Goal: Task Accomplishment & Management: Use online tool/utility

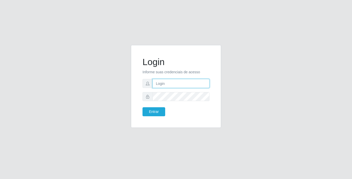
click at [196, 83] on input "text" at bounding box center [180, 83] width 57 height 9
type input "[PERSON_NAME]"
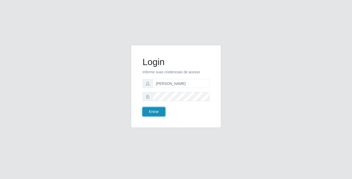
click at [158, 109] on button "Entrar" at bounding box center [153, 111] width 23 height 9
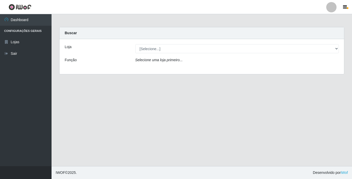
click at [266, 54] on div "Loja [Selecione...] Bemais Supermercados - Cidade Universitária Função Selecion…" at bounding box center [201, 56] width 284 height 35
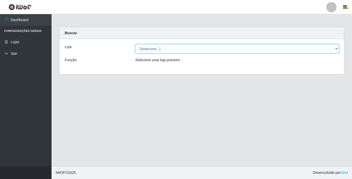
click at [255, 50] on select "[Selecione...] Bemais Supermercados - [GEOGRAPHIC_DATA]" at bounding box center [237, 48] width 204 height 9
select select "250"
click at [135, 44] on select "[Selecione...] Bemais Supermercados - [GEOGRAPHIC_DATA]" at bounding box center [237, 48] width 204 height 9
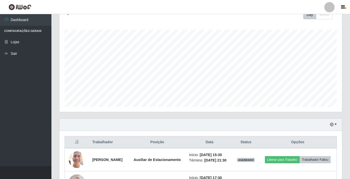
scroll to position [151, 0]
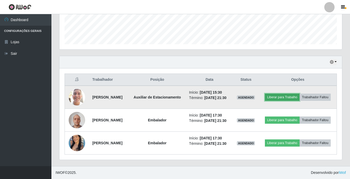
click at [294, 94] on button "Liberar para Trabalho" at bounding box center [282, 97] width 35 height 7
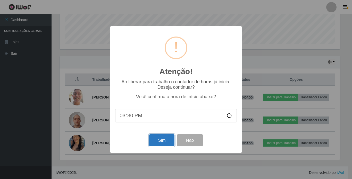
click at [158, 140] on button "Sim" at bounding box center [161, 140] width 25 height 12
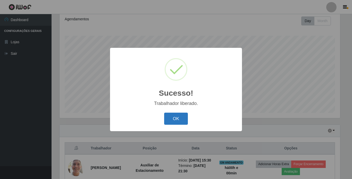
click at [177, 116] on button "OK" at bounding box center [176, 119] width 24 height 12
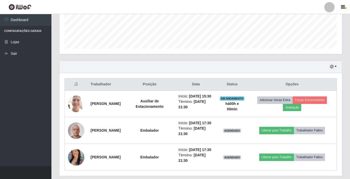
scroll to position [142, 0]
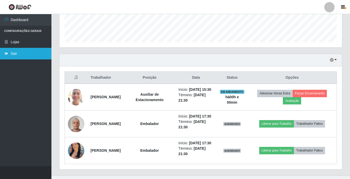
click at [14, 56] on link "Sair" at bounding box center [25, 54] width 51 height 12
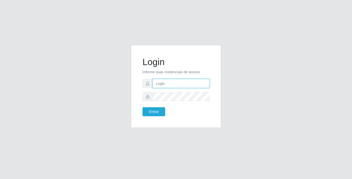
click at [165, 82] on input "text" at bounding box center [180, 83] width 57 height 9
type input "franciscojunior@bemais"
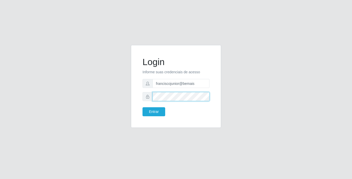
click at [142, 107] on button "Entrar" at bounding box center [153, 111] width 23 height 9
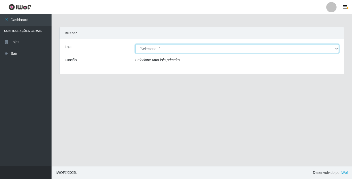
click at [157, 50] on select "[Selecione...] Bemais Supermercados - [GEOGRAPHIC_DATA]" at bounding box center [237, 48] width 204 height 9
select select "250"
click at [135, 44] on select "[Selecione...] Bemais Supermercados - [GEOGRAPHIC_DATA]" at bounding box center [237, 48] width 204 height 9
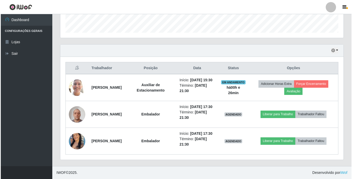
scroll to position [168, 0]
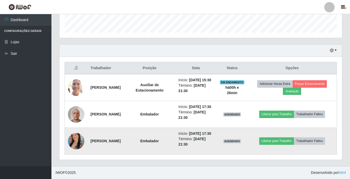
click at [75, 136] on img at bounding box center [76, 141] width 16 height 21
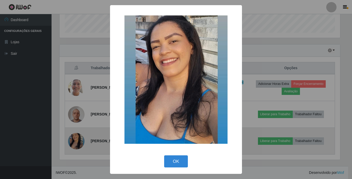
click at [75, 136] on div "× OK Cancel" at bounding box center [176, 89] width 352 height 179
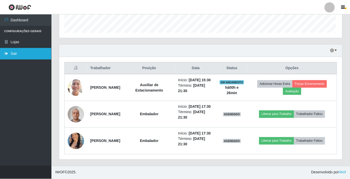
scroll to position [107, 283]
click at [17, 53] on link "Sair" at bounding box center [25, 54] width 51 height 12
